Goal: Transaction & Acquisition: Purchase product/service

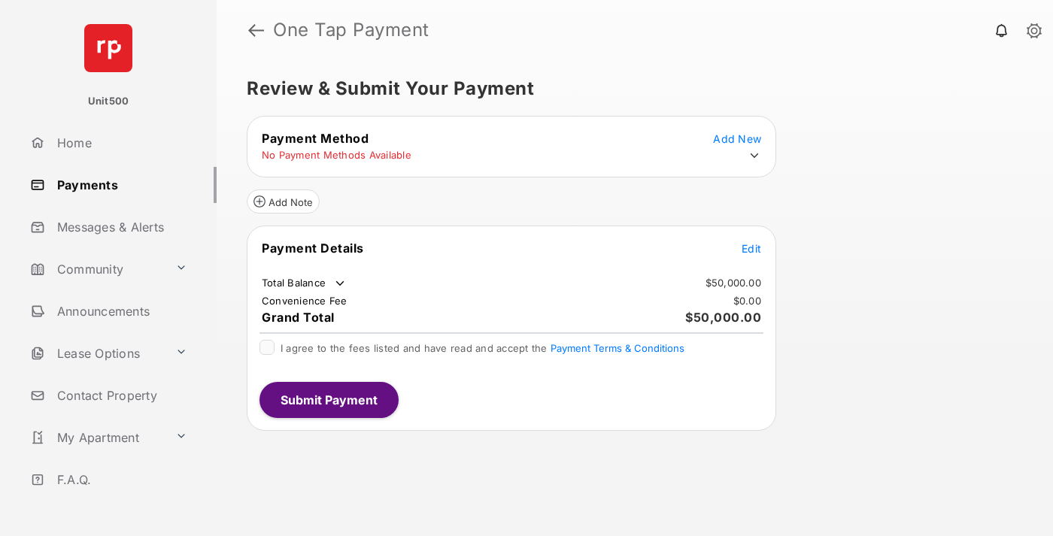
click at [751, 248] on span "Edit" at bounding box center [752, 248] width 20 height 13
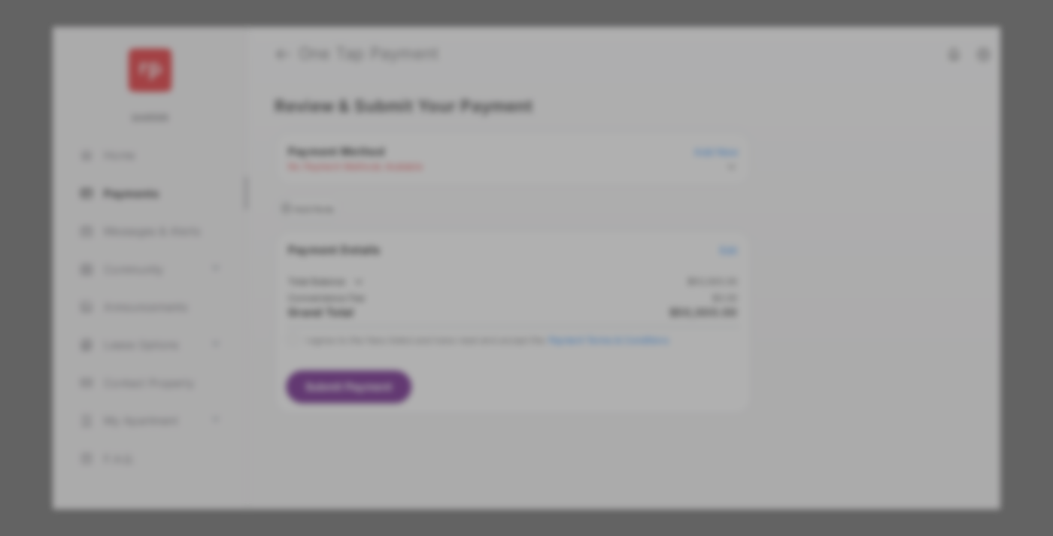
click at [499, 295] on div "Other Amount" at bounding box center [499, 303] width 244 height 26
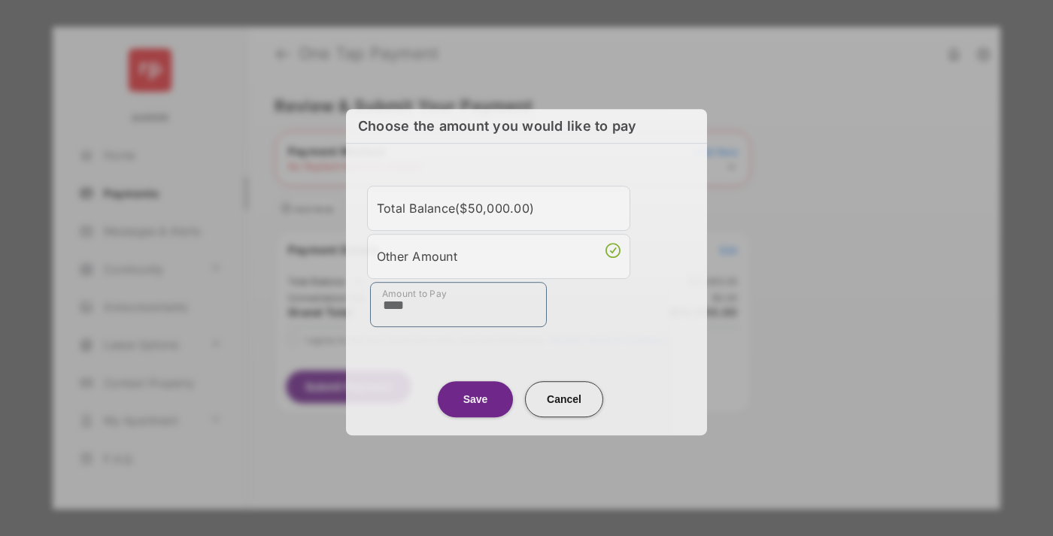
type input "****"
click at [475, 398] on button "Save" at bounding box center [475, 399] width 75 height 36
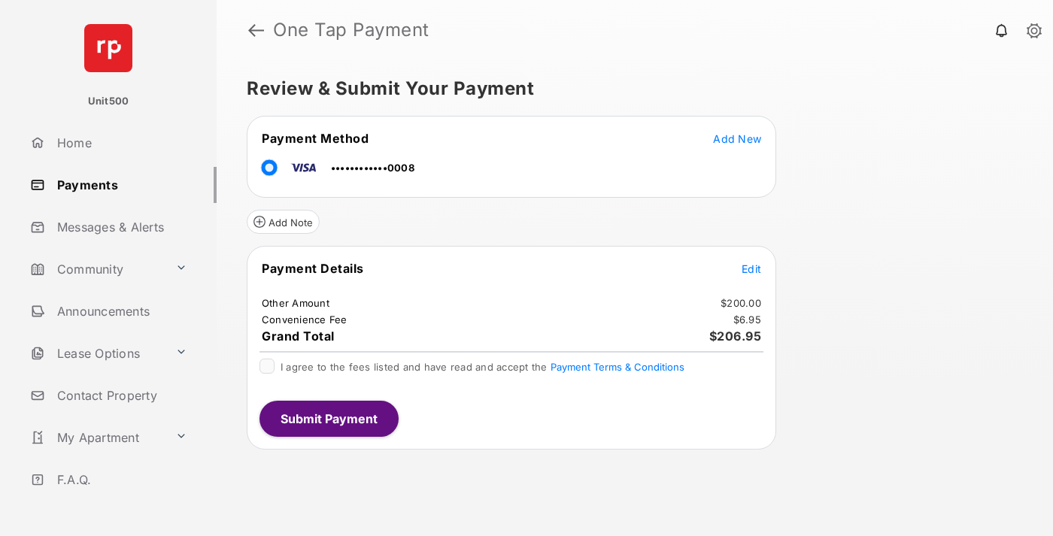
click at [751, 269] on span "Edit" at bounding box center [752, 268] width 20 height 13
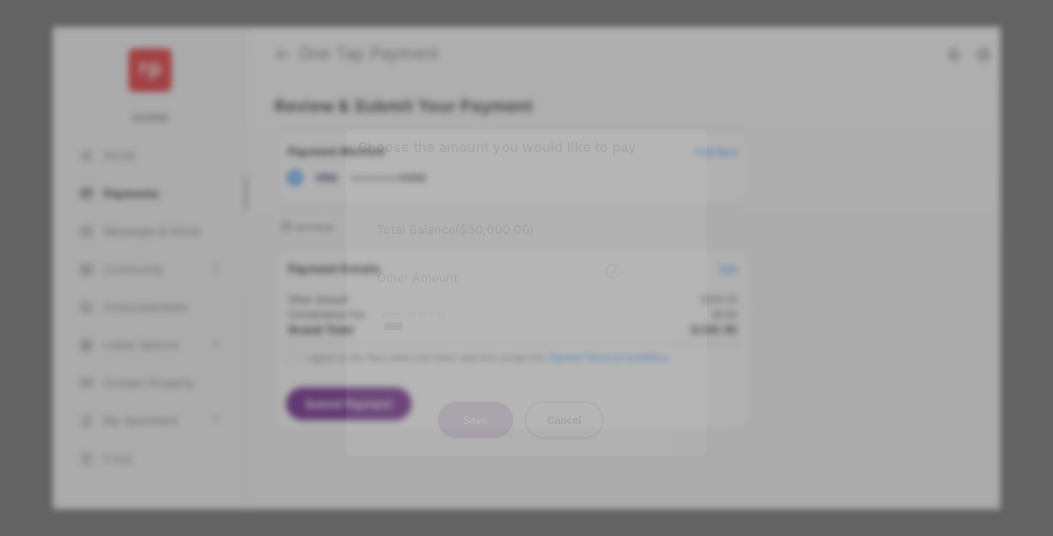
click at [475, 420] on button "Save" at bounding box center [475, 420] width 75 height 36
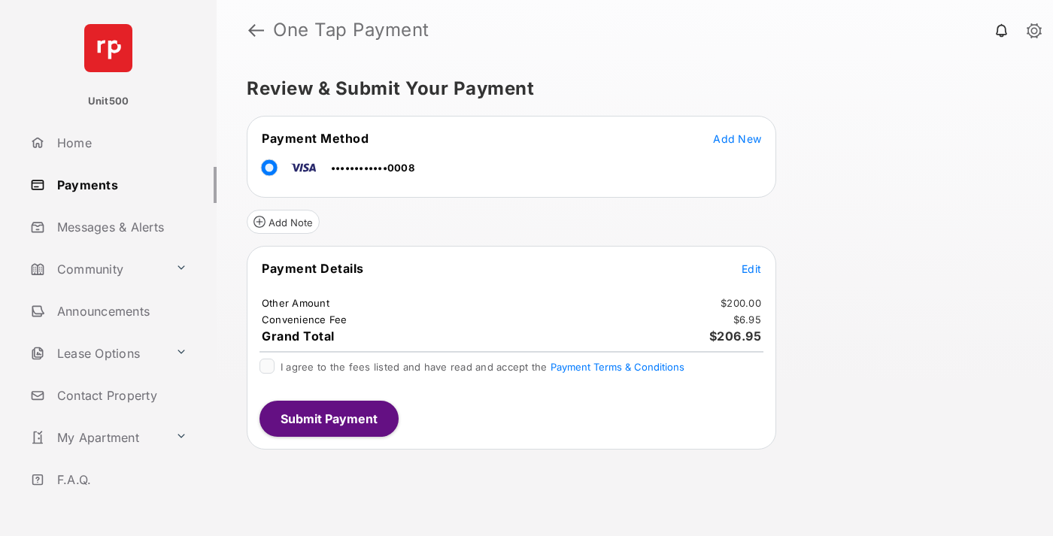
click at [328, 418] on button "Submit Payment" at bounding box center [328, 419] width 139 height 36
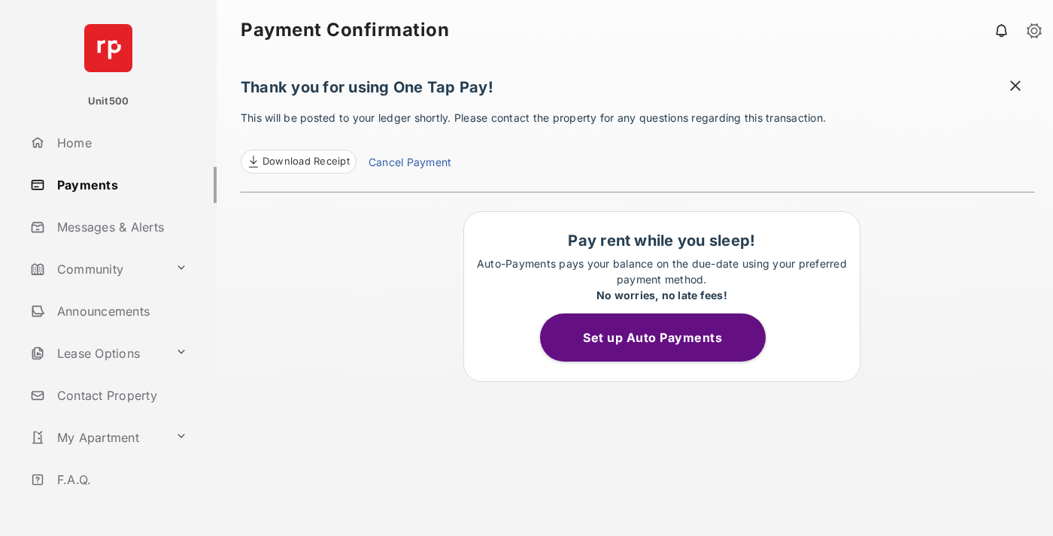
click at [1015, 87] on span at bounding box center [1015, 87] width 15 height 19
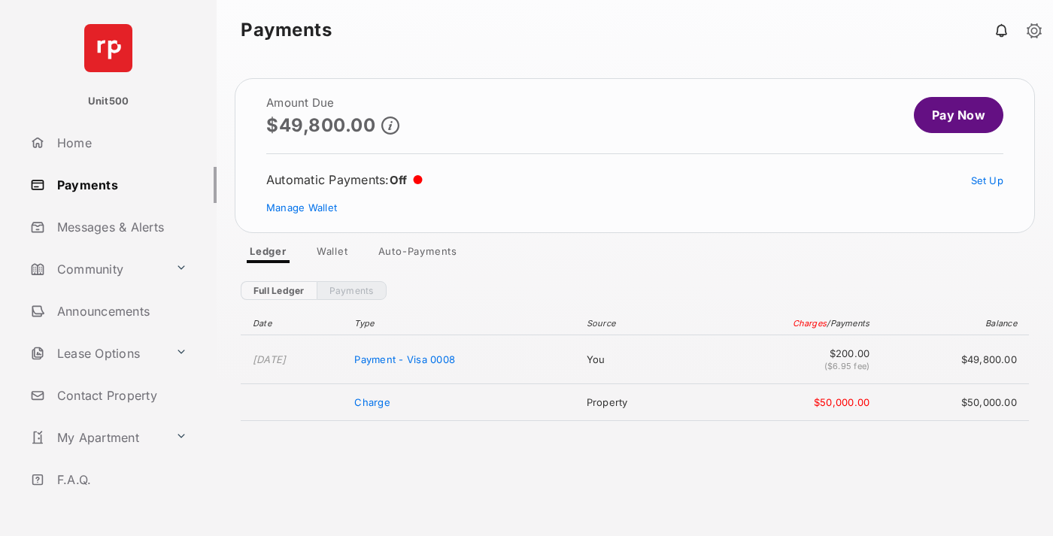
click at [302, 208] on link "Manage Wallet" at bounding box center [301, 208] width 71 height 12
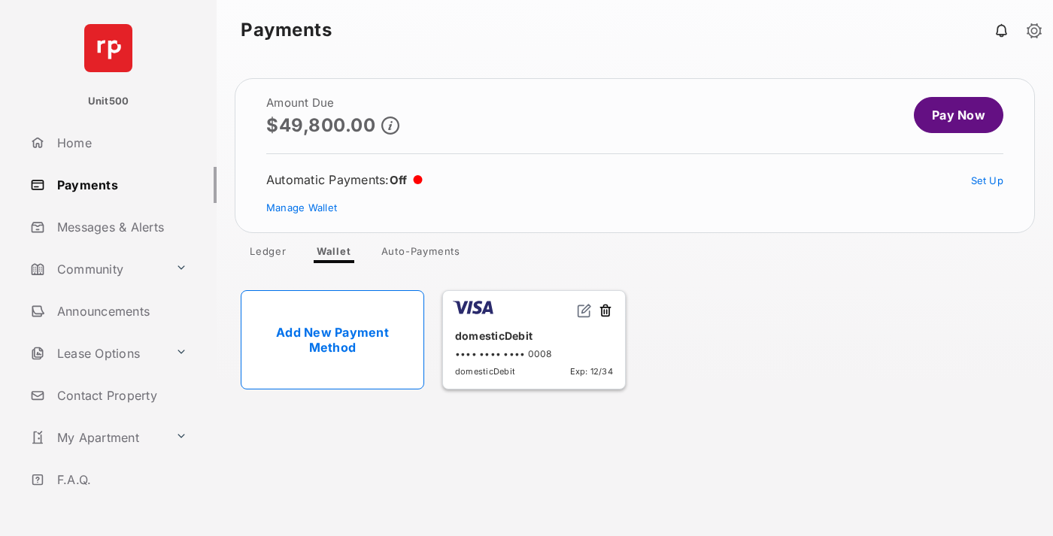
click at [605, 311] on button at bounding box center [605, 311] width 15 height 17
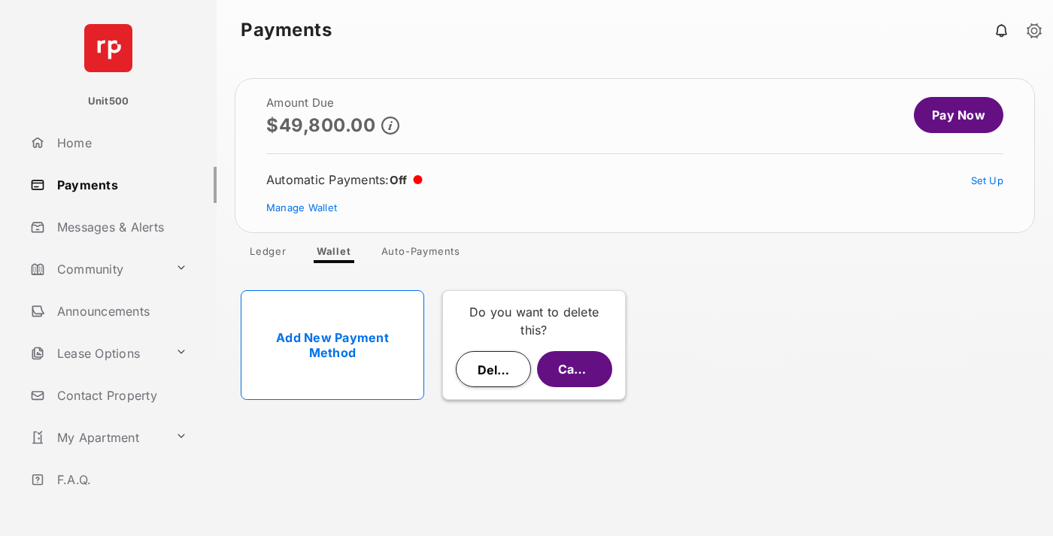
click at [493, 369] on button "Delete" at bounding box center [493, 369] width 75 height 36
